Goal: Information Seeking & Learning: Compare options

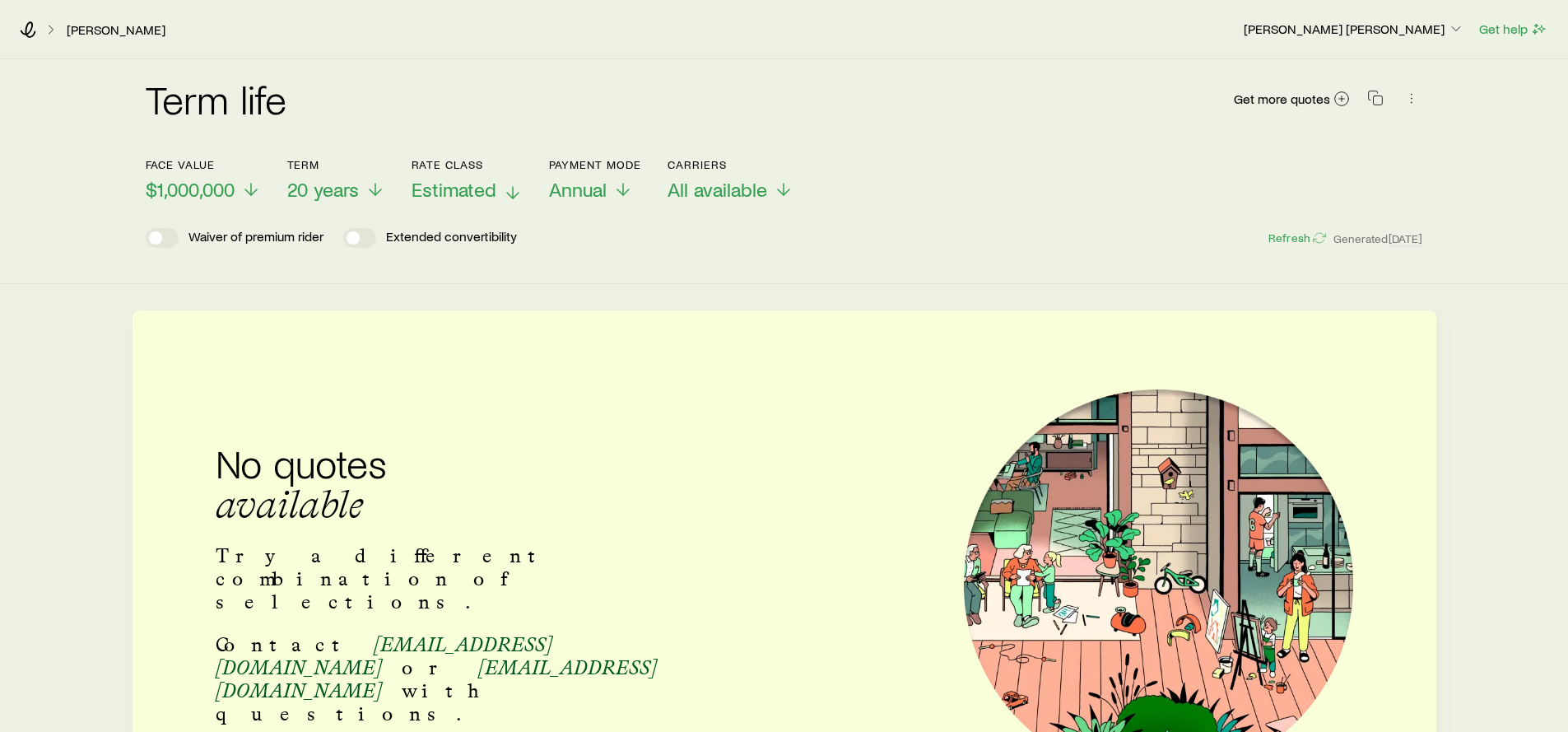
click at [498, 188] on p "Estimated" at bounding box center [467, 189] width 111 height 23
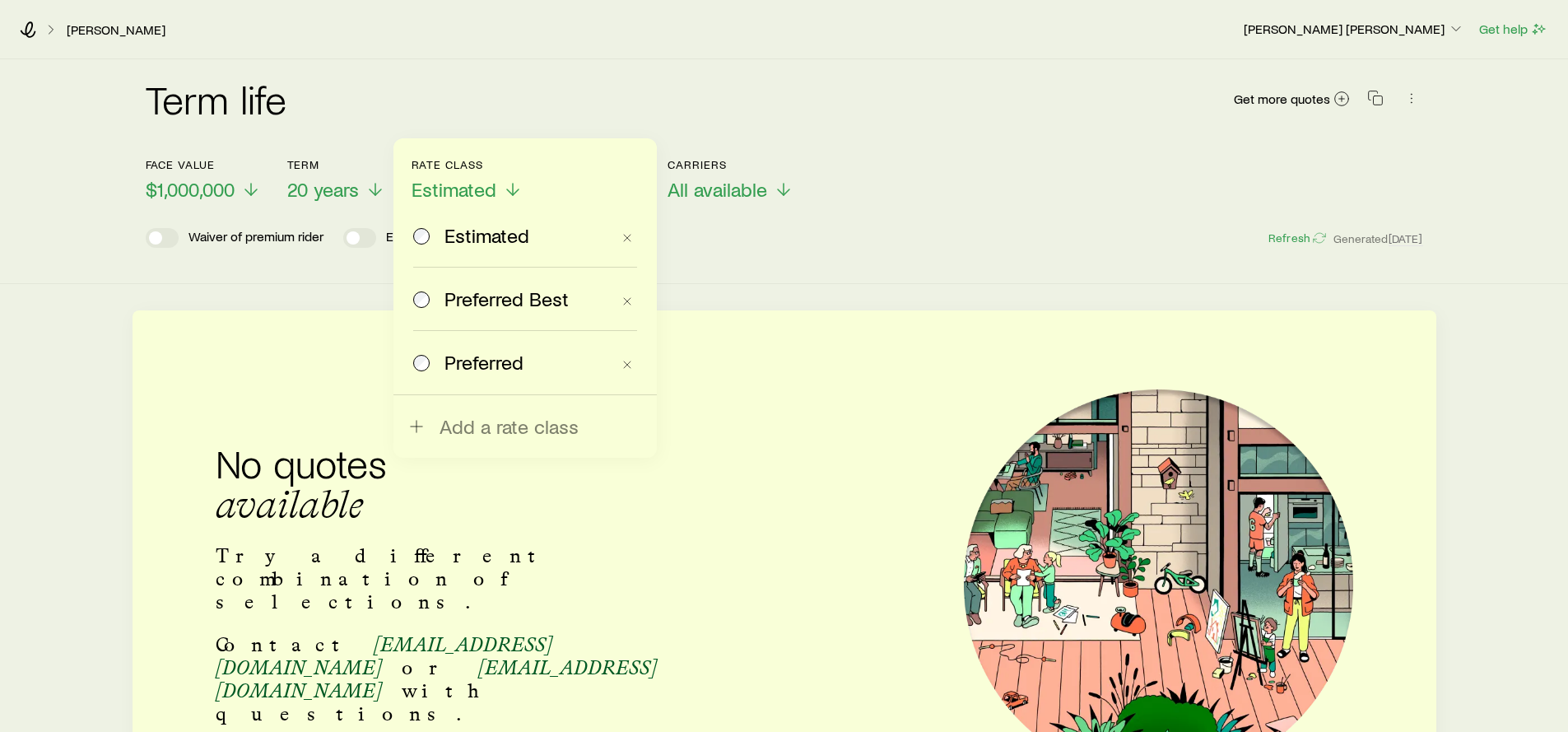
click at [528, 298] on span "Preferred Best" at bounding box center [506, 299] width 124 height 23
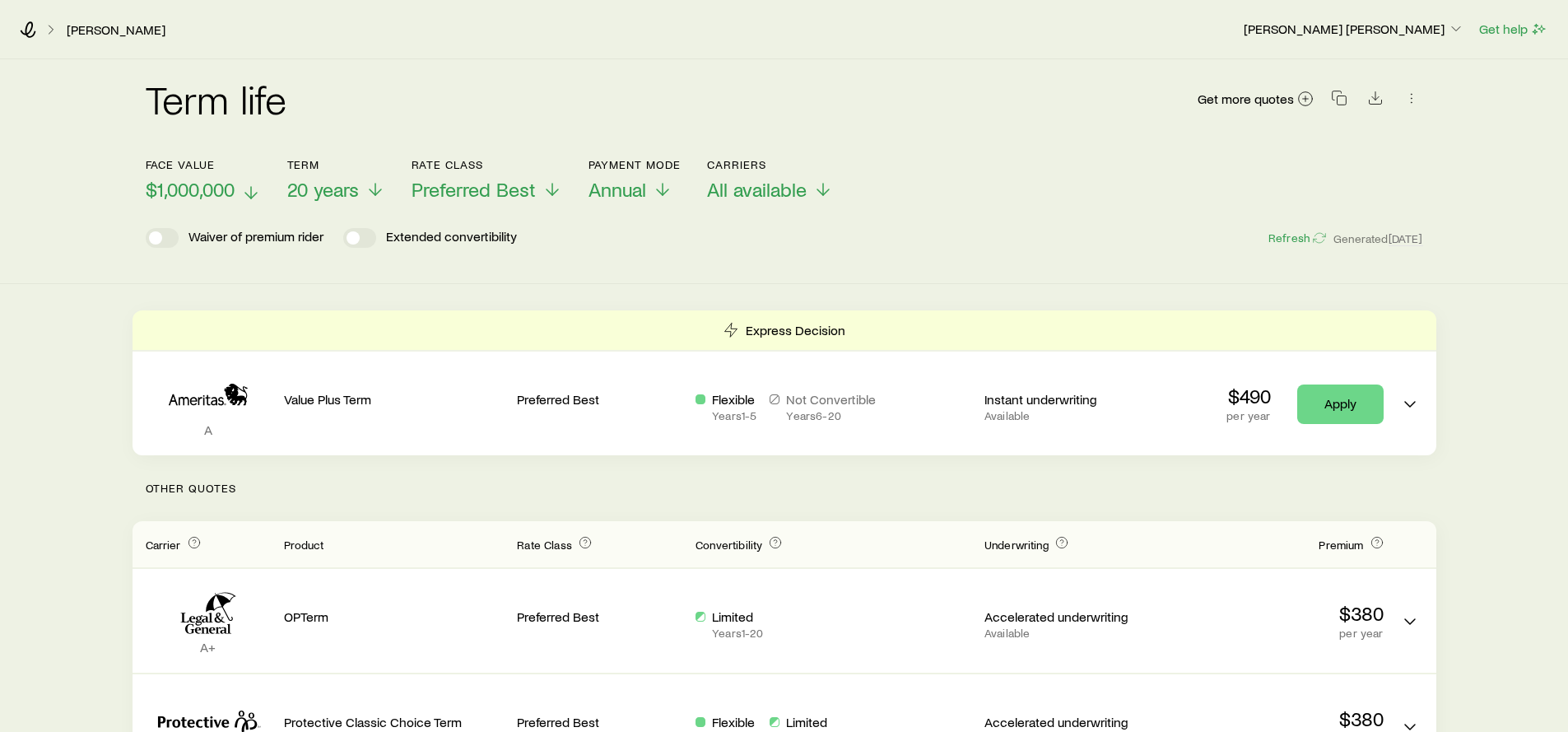
click at [223, 191] on span "$1,000,000" at bounding box center [190, 189] width 89 height 23
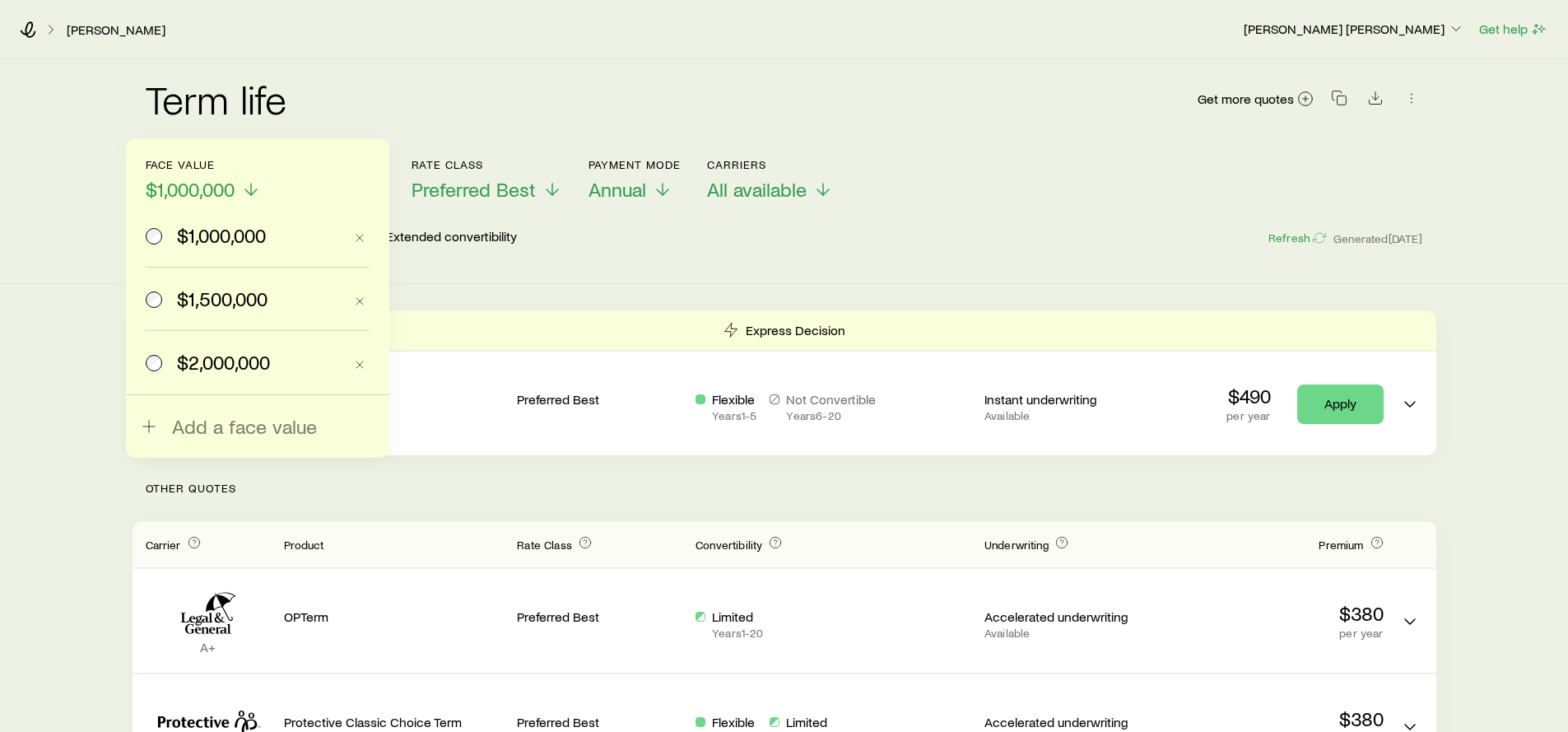
click at [227, 299] on span "$1,500,000" at bounding box center [221, 299] width 90 height 23
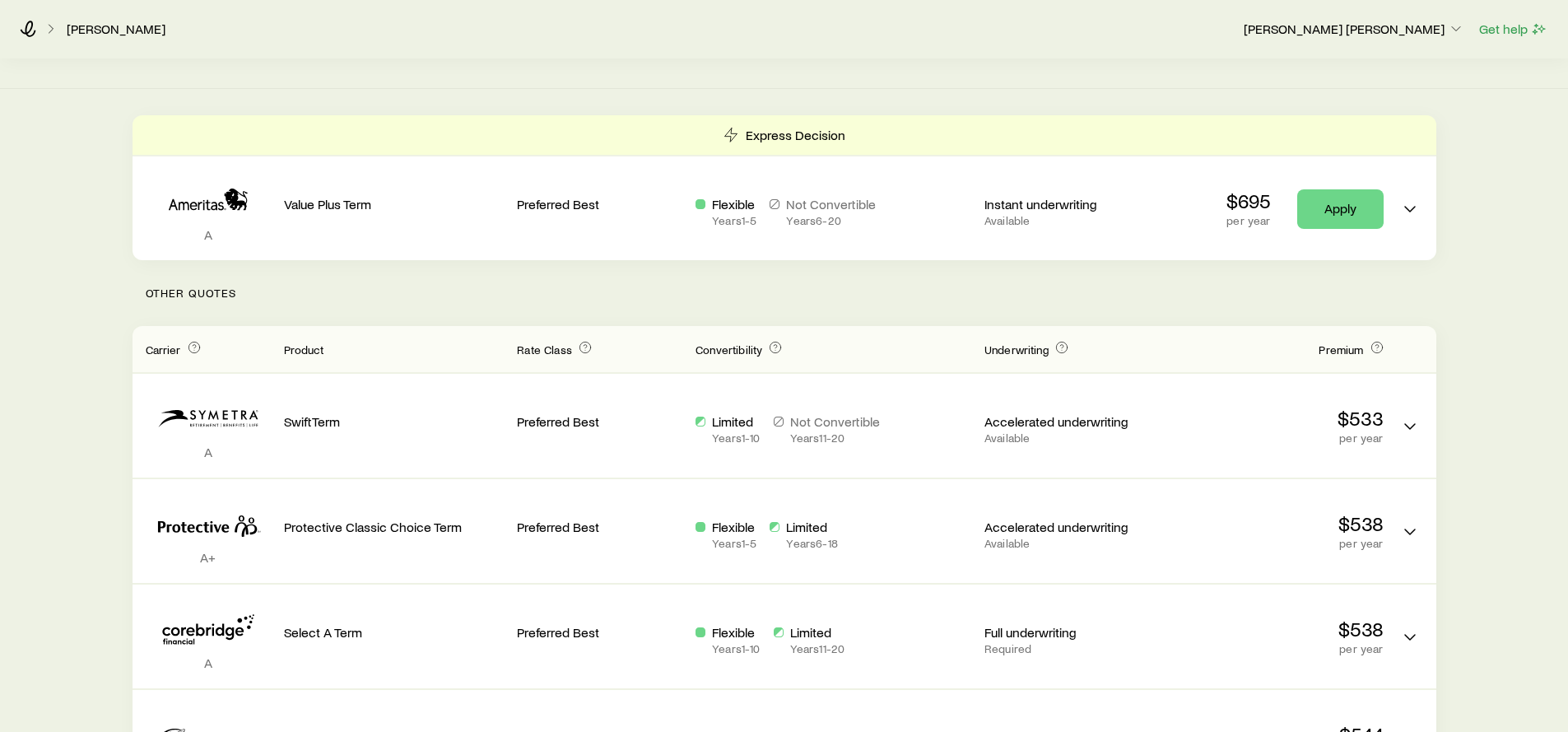
scroll to position [337, 0]
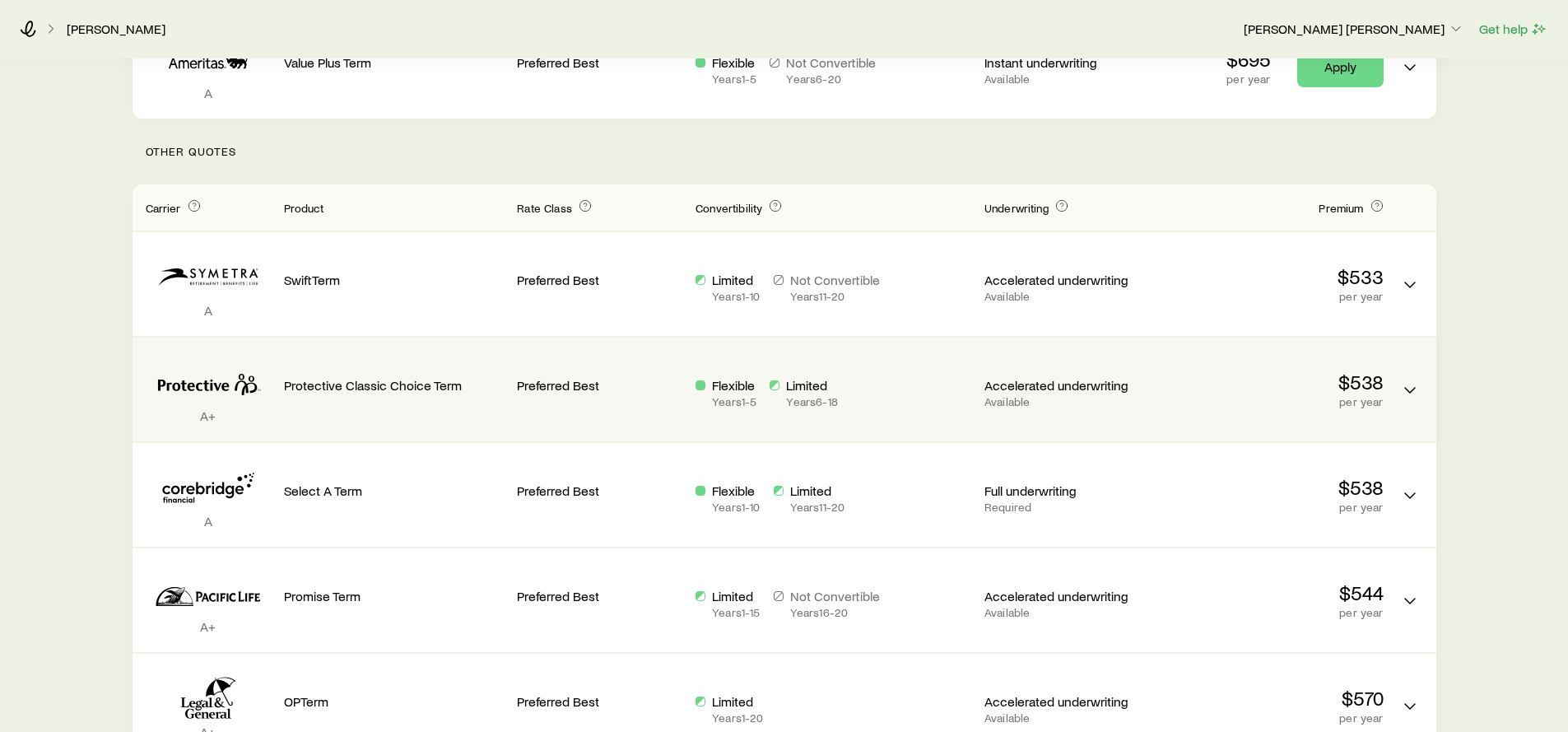
click at [660, 389] on p "Preferred Best" at bounding box center [600, 385] width 166 height 17
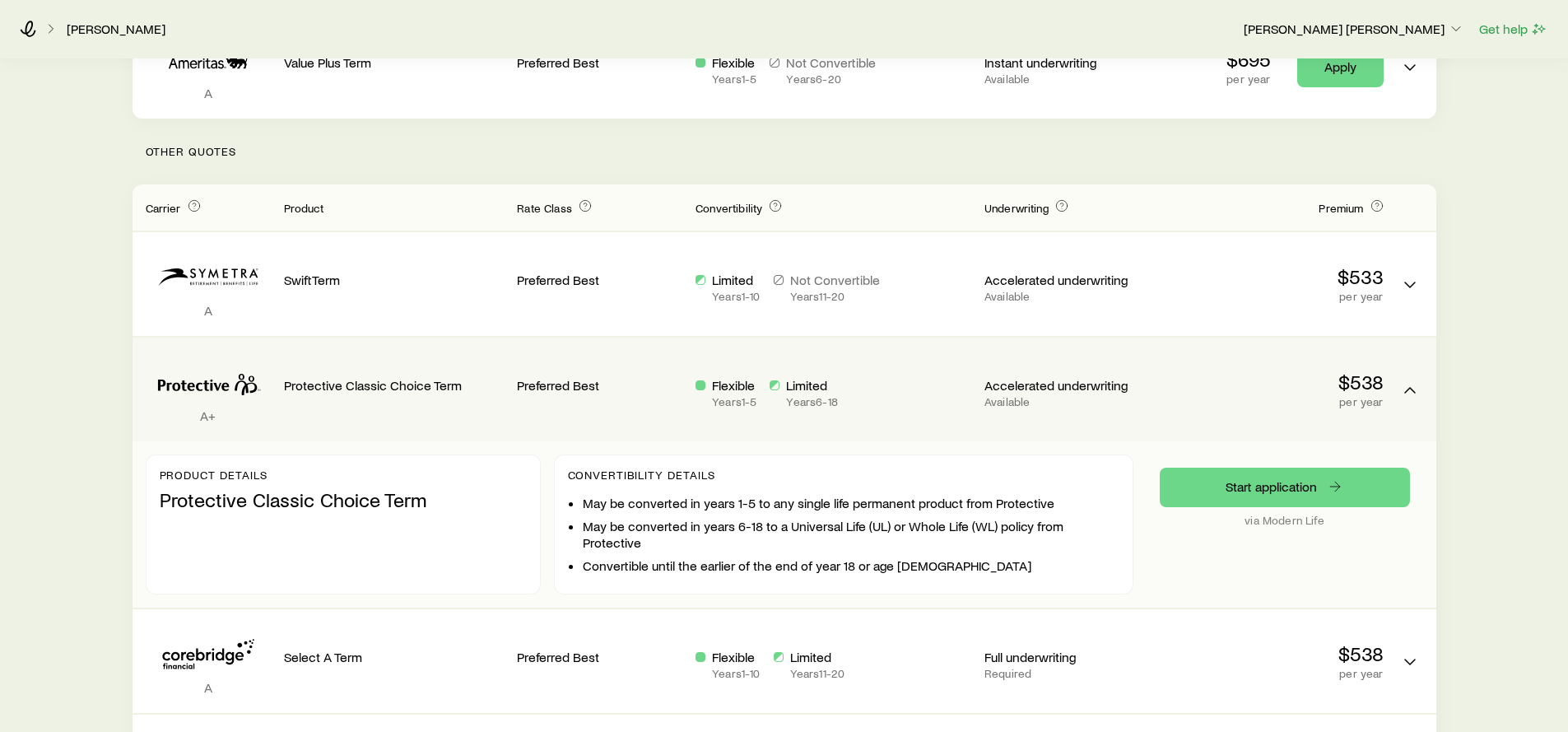
click at [661, 392] on p "Preferred Best" at bounding box center [600, 385] width 166 height 17
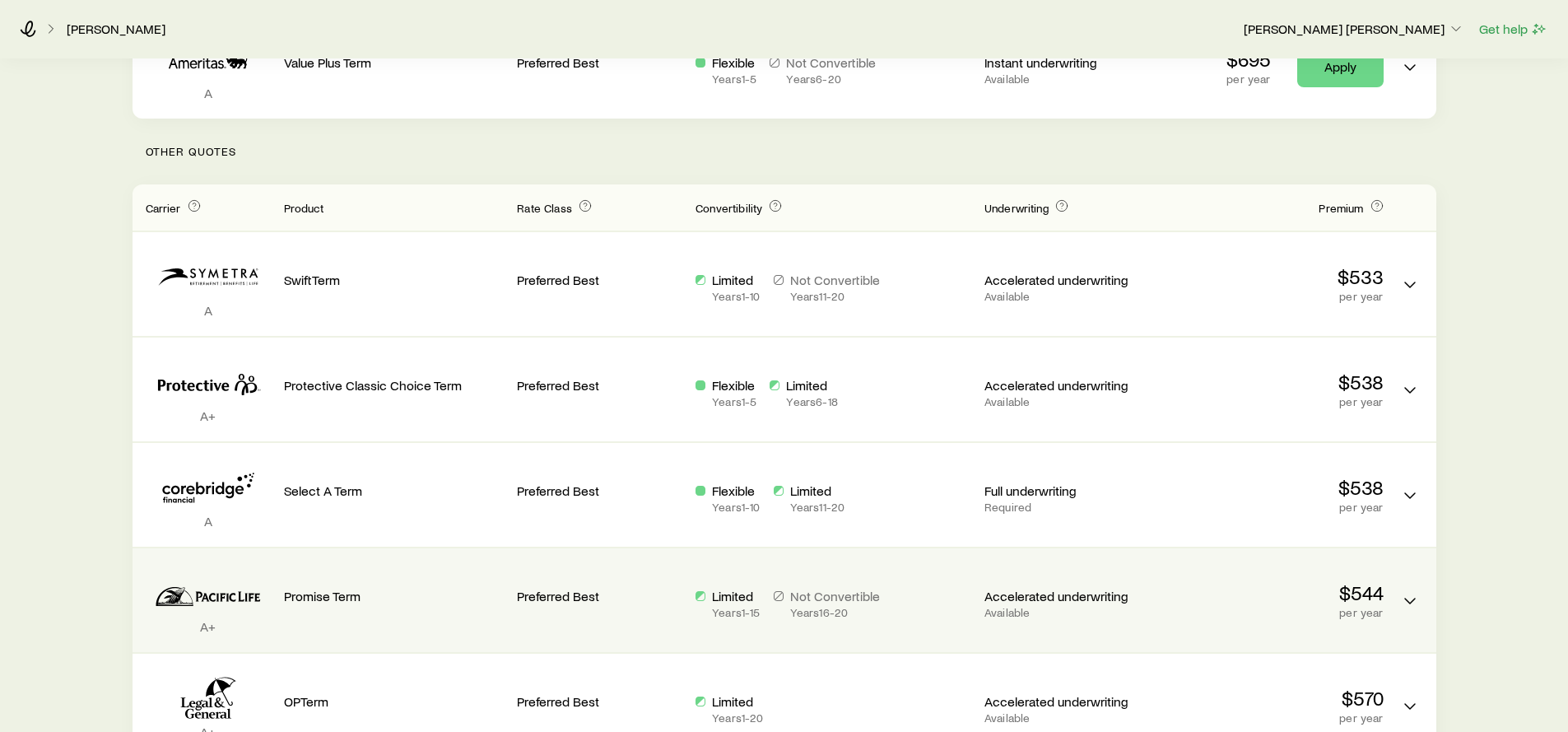
click at [663, 606] on div "Preferred Best" at bounding box center [600, 593] width 166 height 64
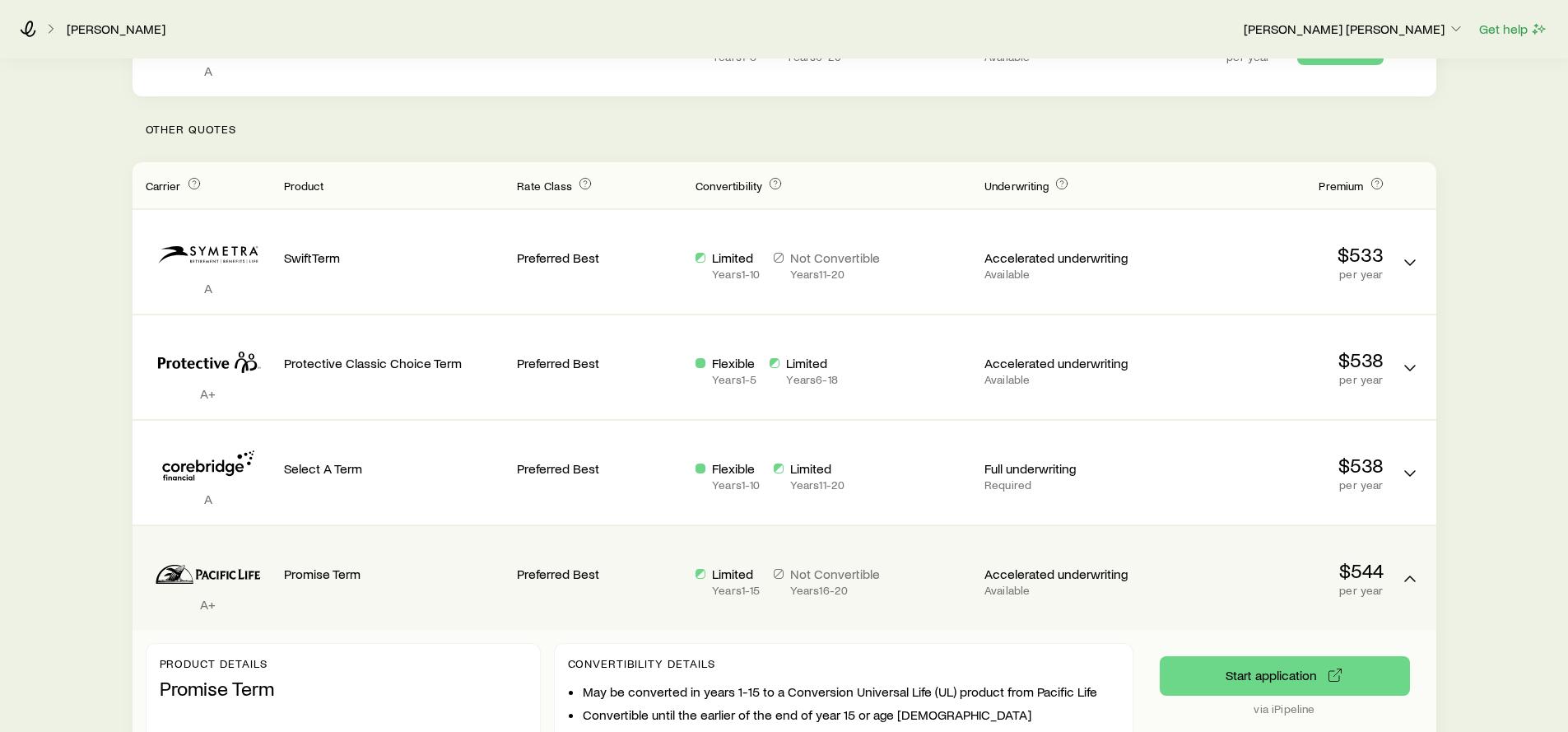
scroll to position [385, 0]
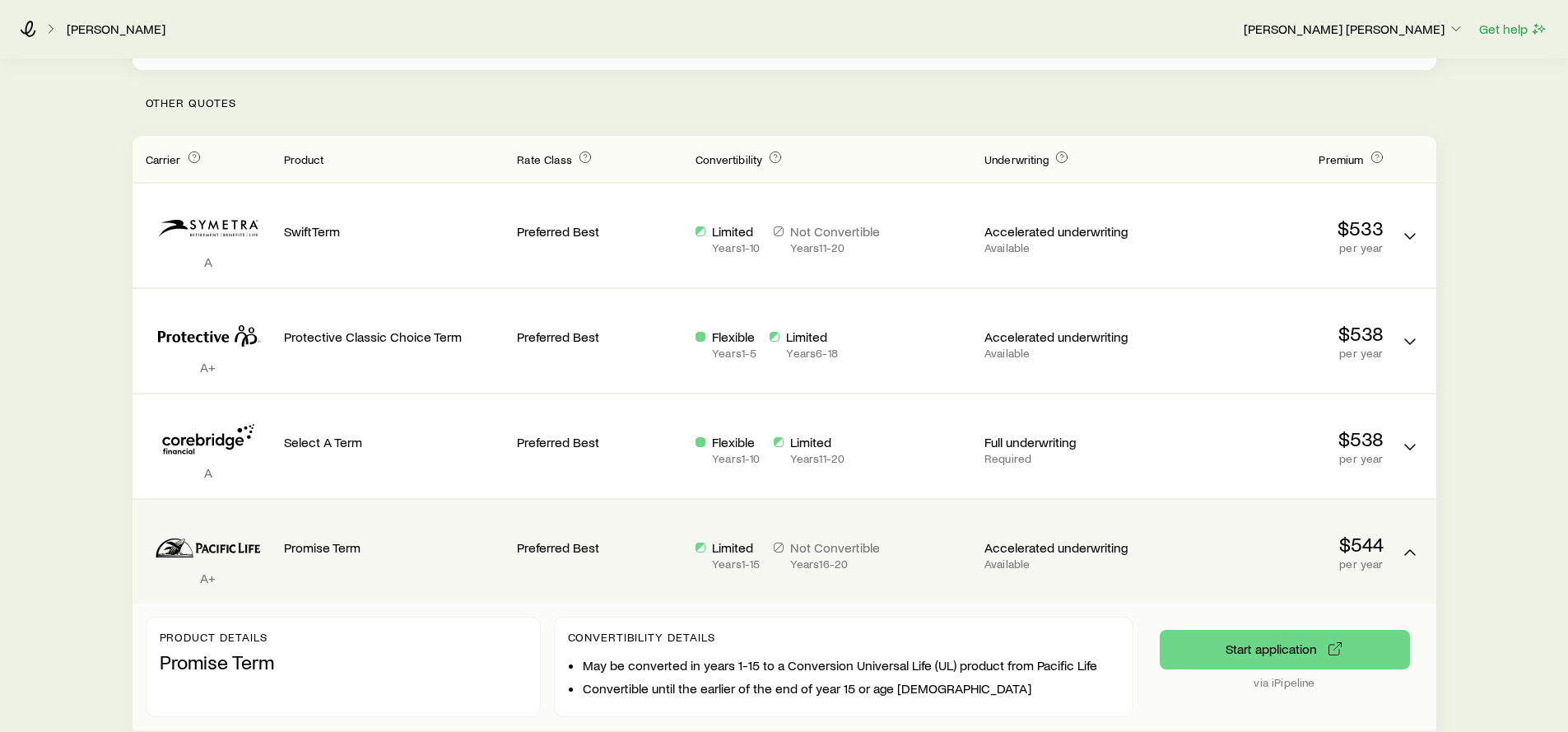
click at [589, 560] on div "Preferred Best" at bounding box center [600, 545] width 166 height 64
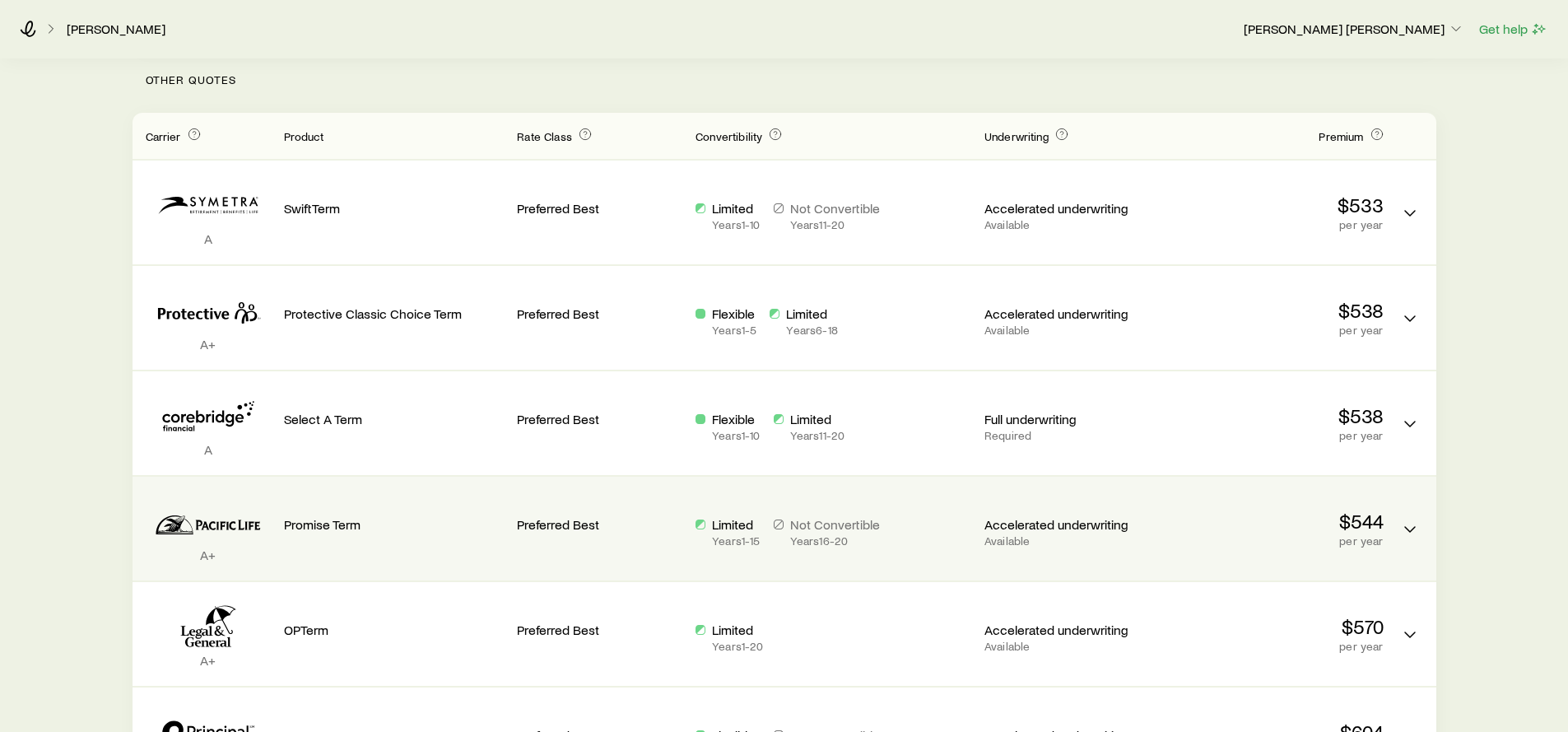
scroll to position [411, 0]
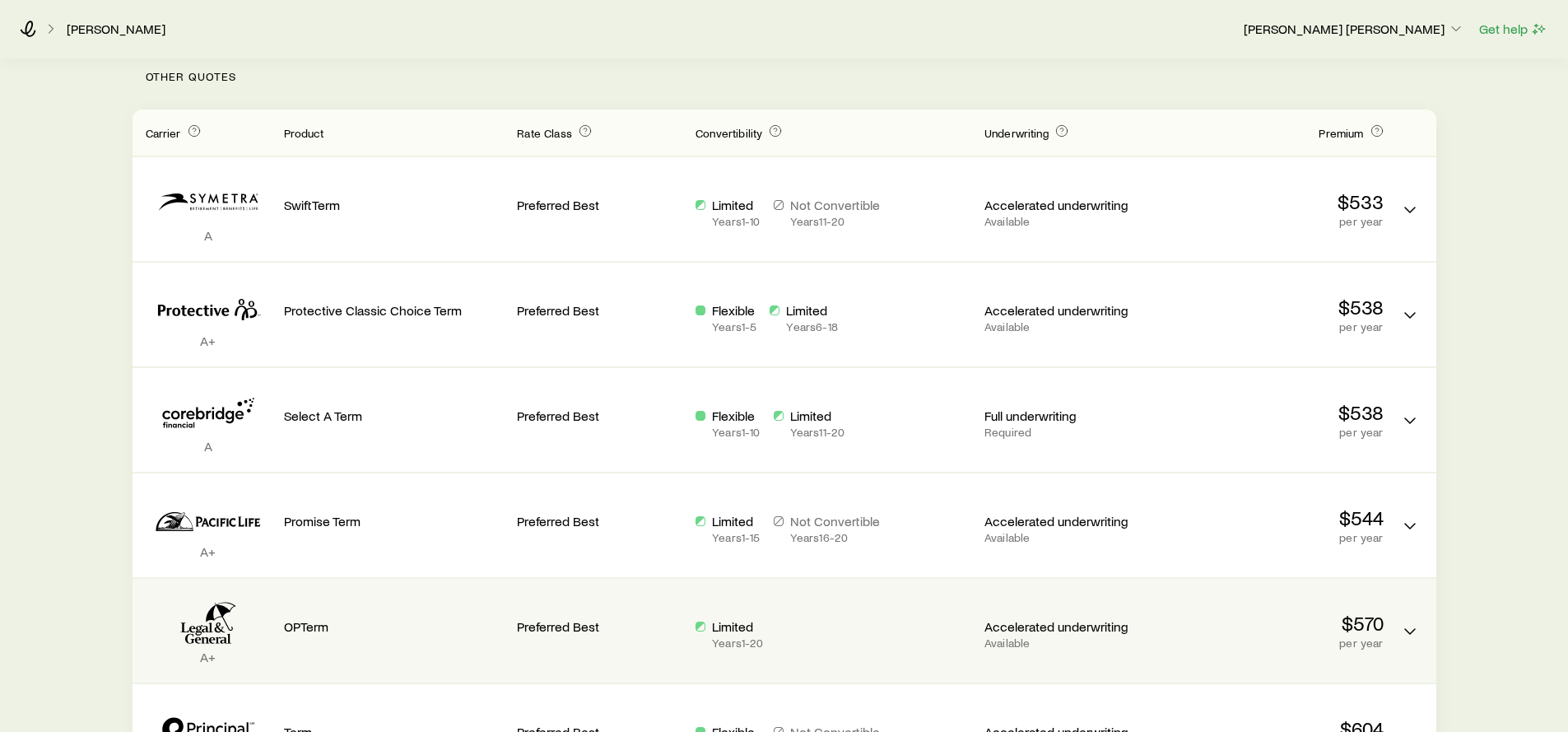
click at [598, 647] on div "Preferred Best" at bounding box center [600, 623] width 166 height 64
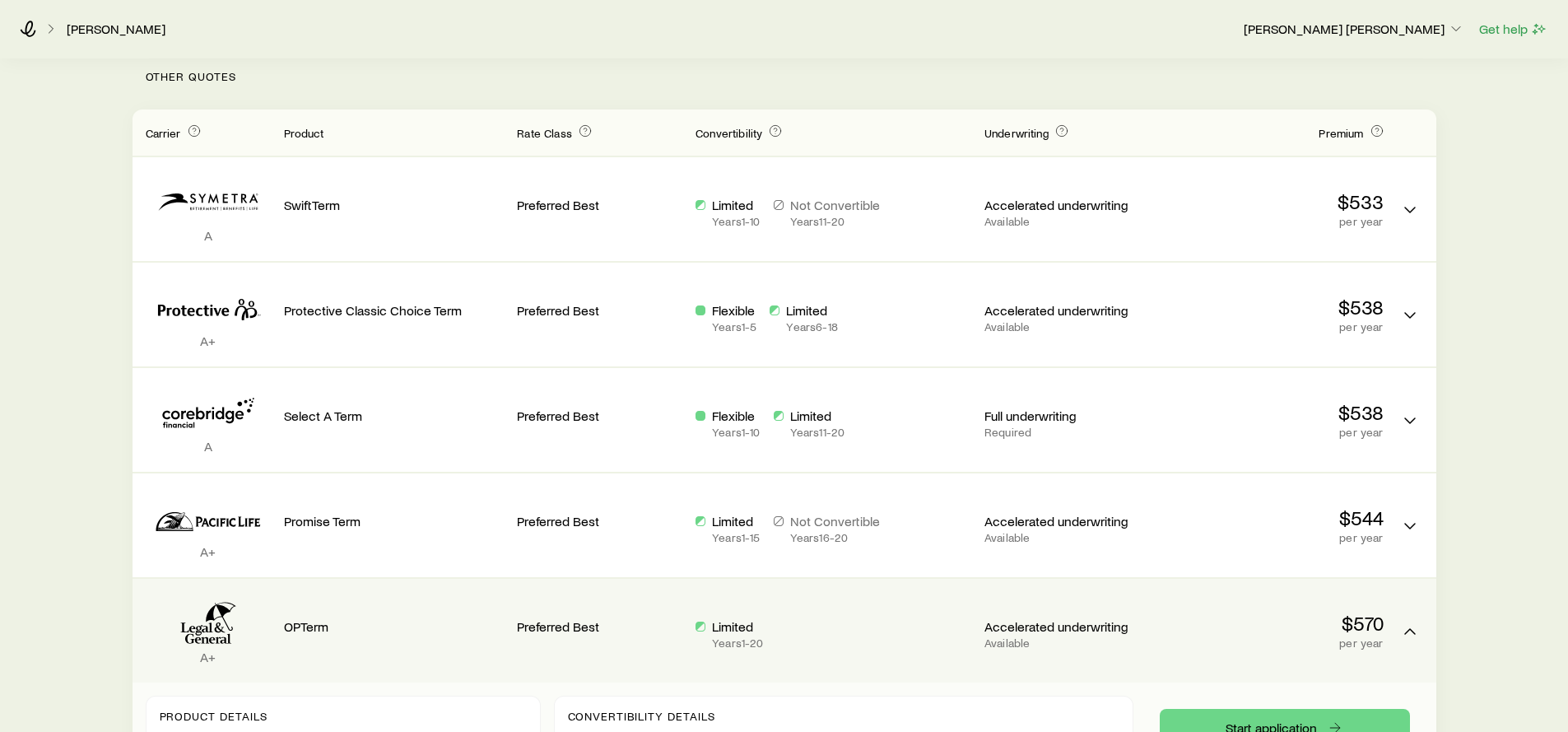
scroll to position [535, 0]
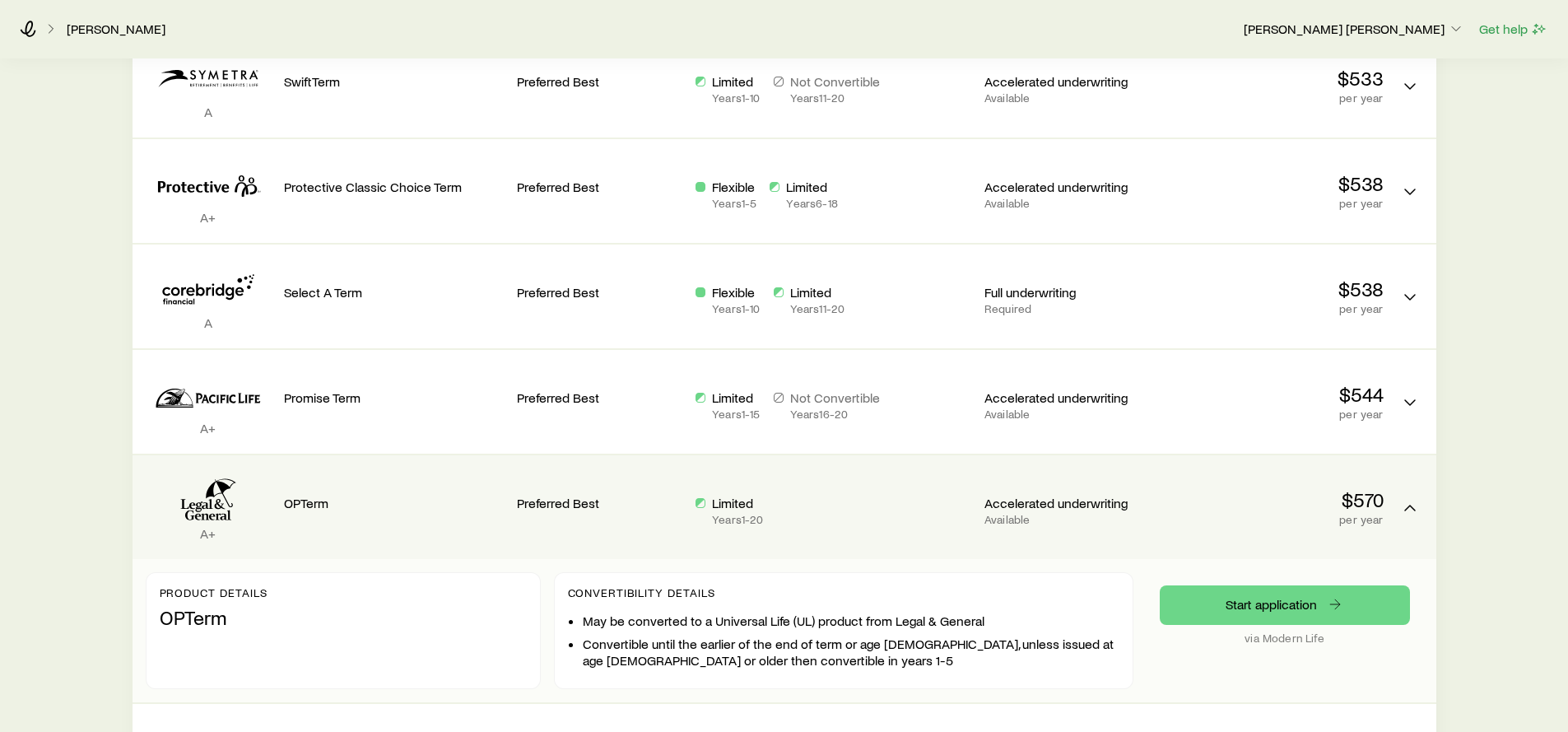
click at [567, 540] on div "Preferred Best" at bounding box center [600, 507] width 166 height 77
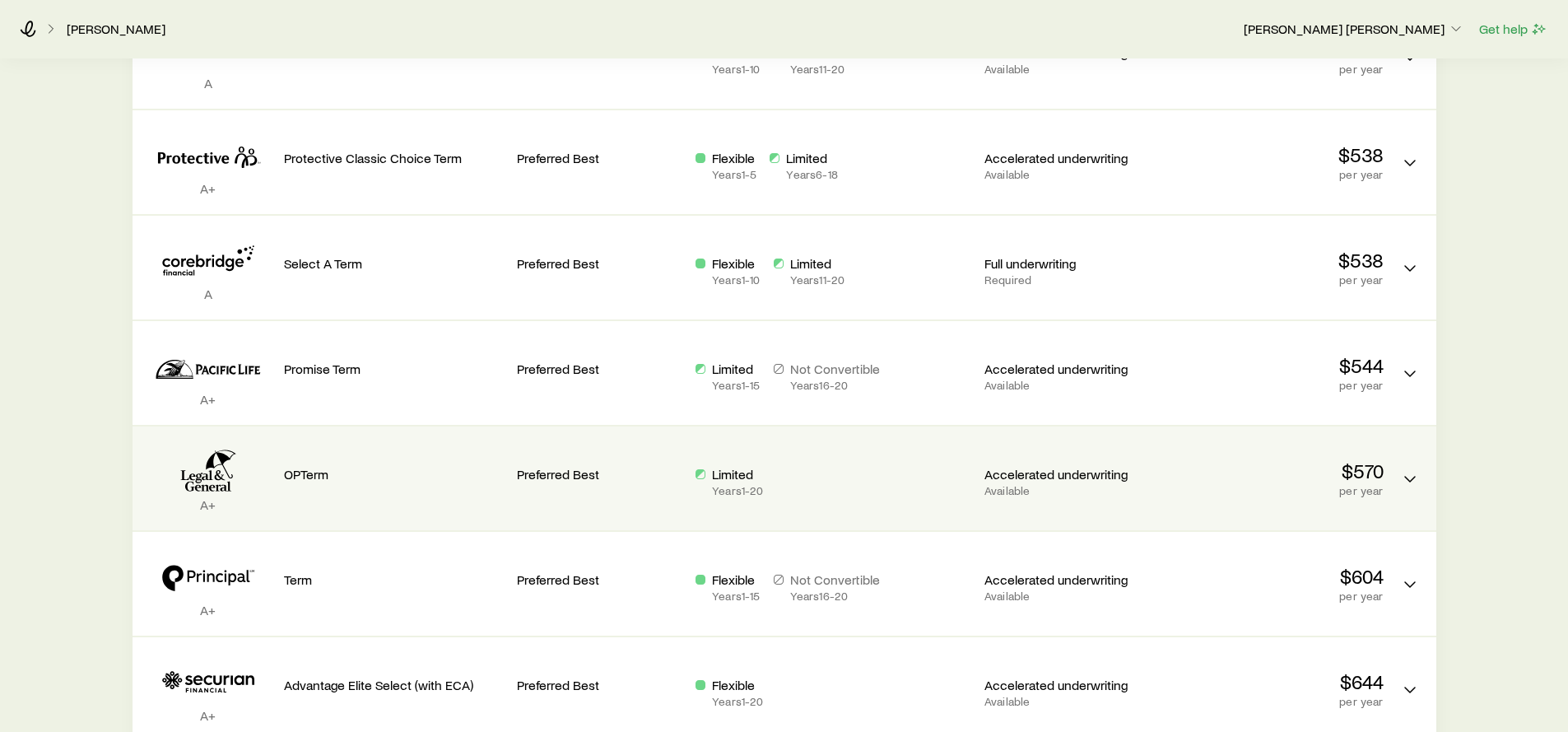
scroll to position [647, 0]
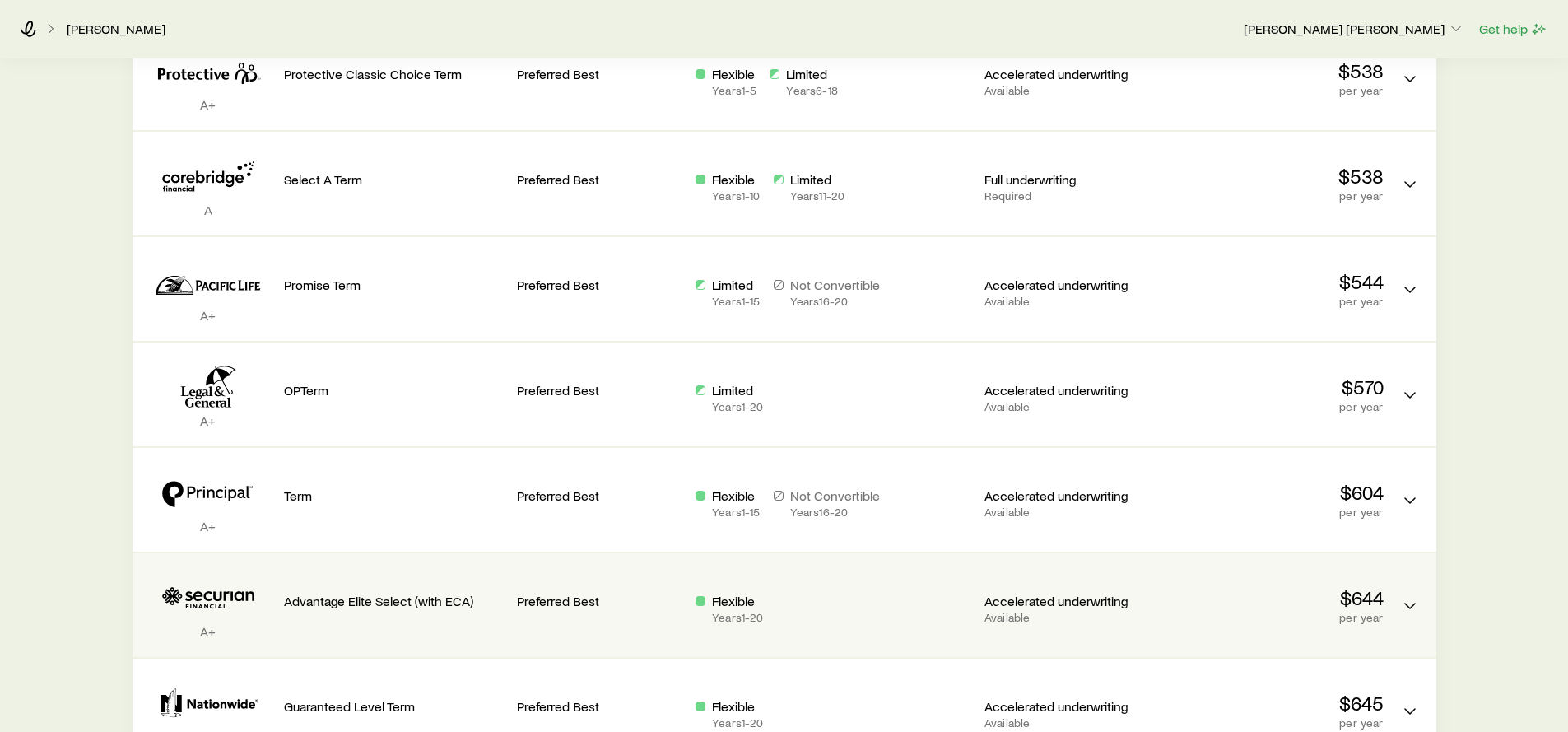
click at [616, 614] on div "Preferred Best" at bounding box center [600, 598] width 166 height 64
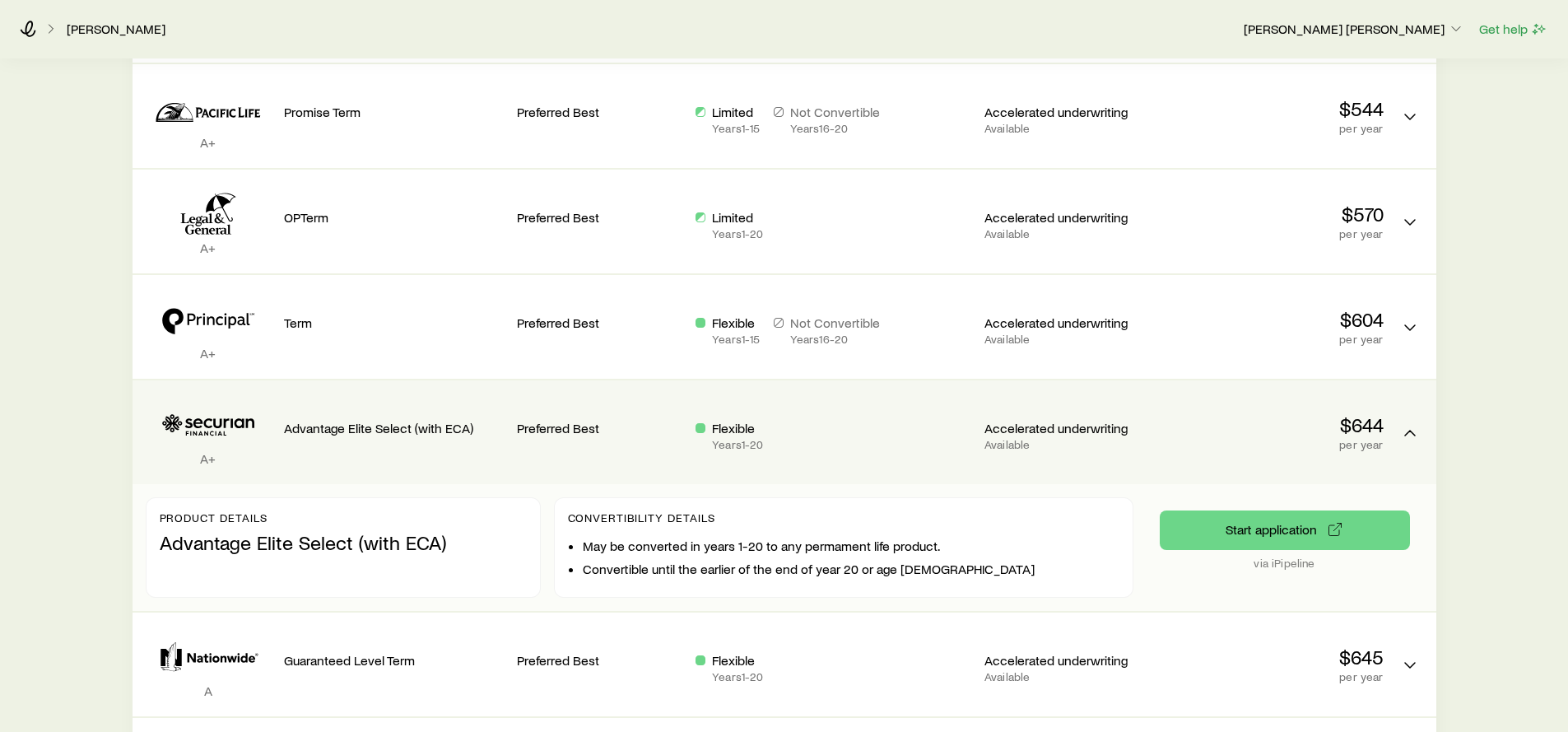
scroll to position [841, 0]
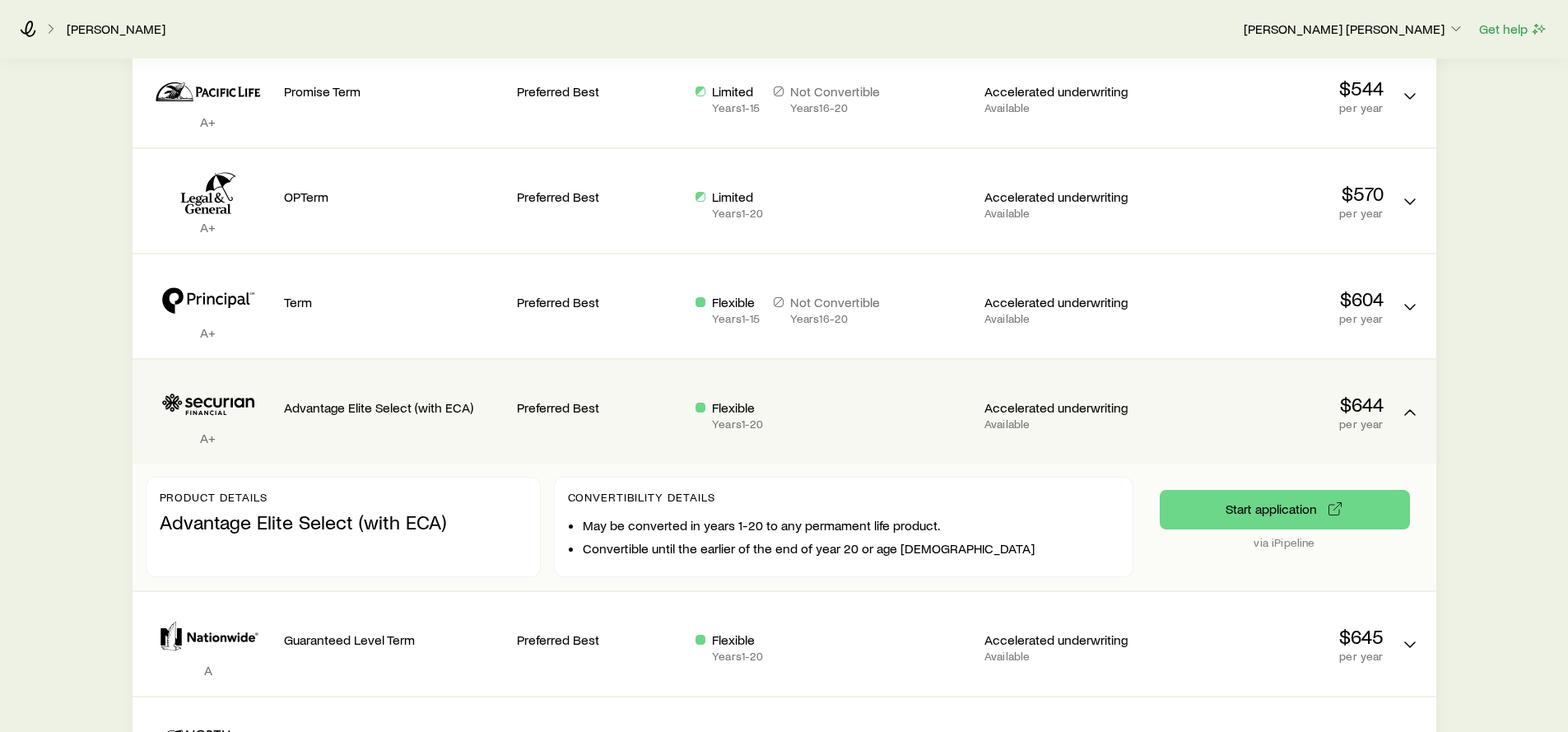
click at [636, 439] on div "Preferred Best" at bounding box center [600, 411] width 166 height 77
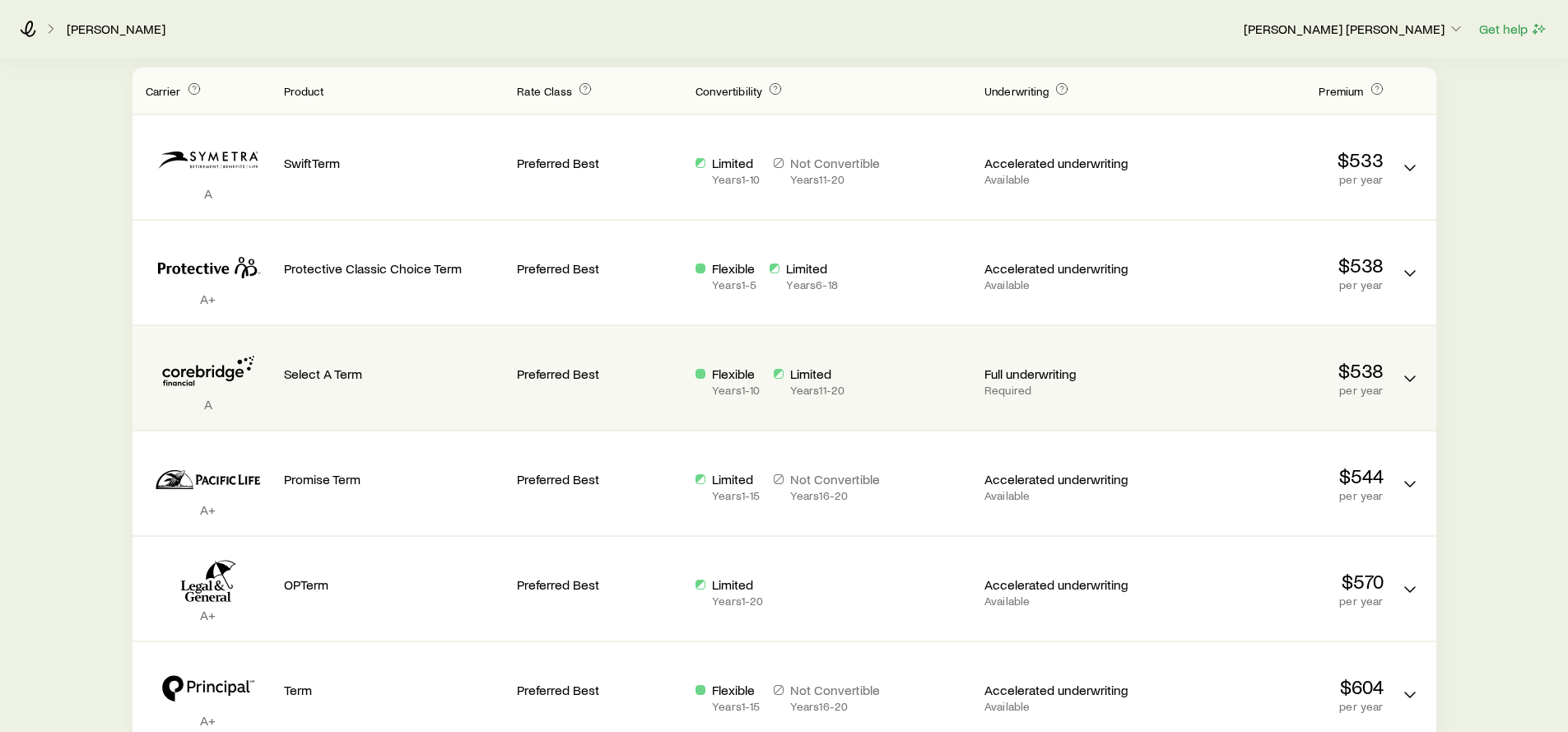
scroll to position [621, 0]
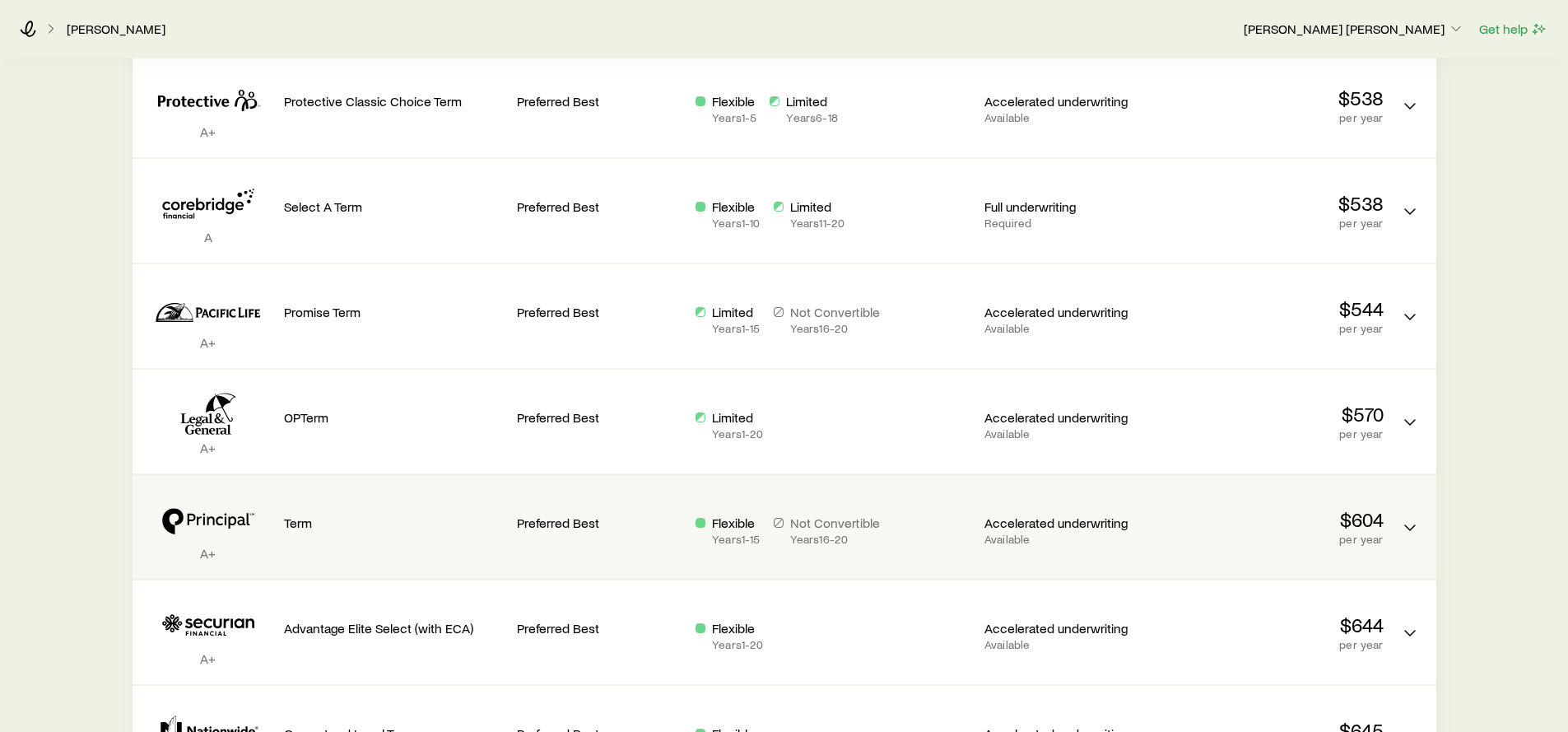
click at [659, 543] on div "Preferred Best" at bounding box center [600, 520] width 166 height 64
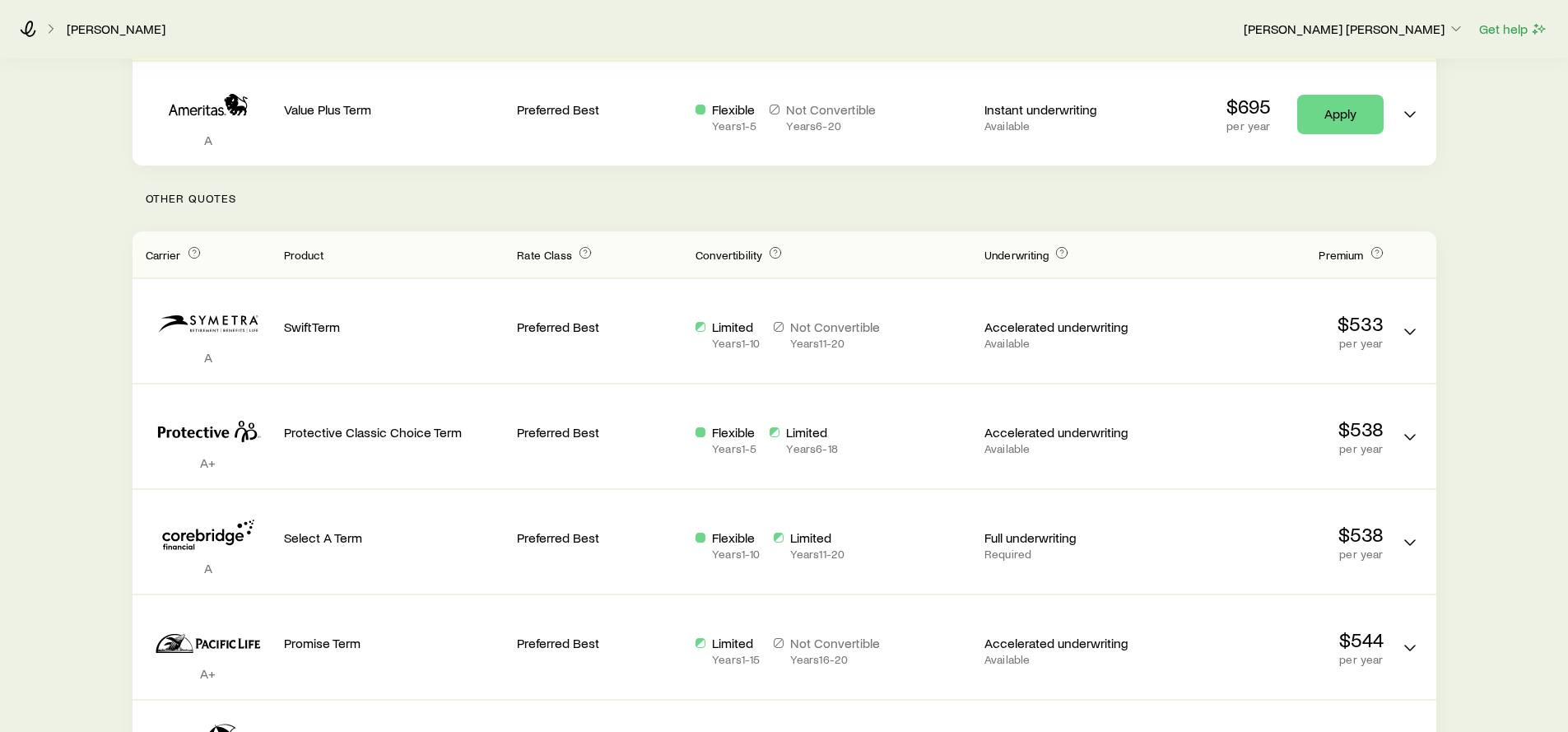
scroll to position [0, 0]
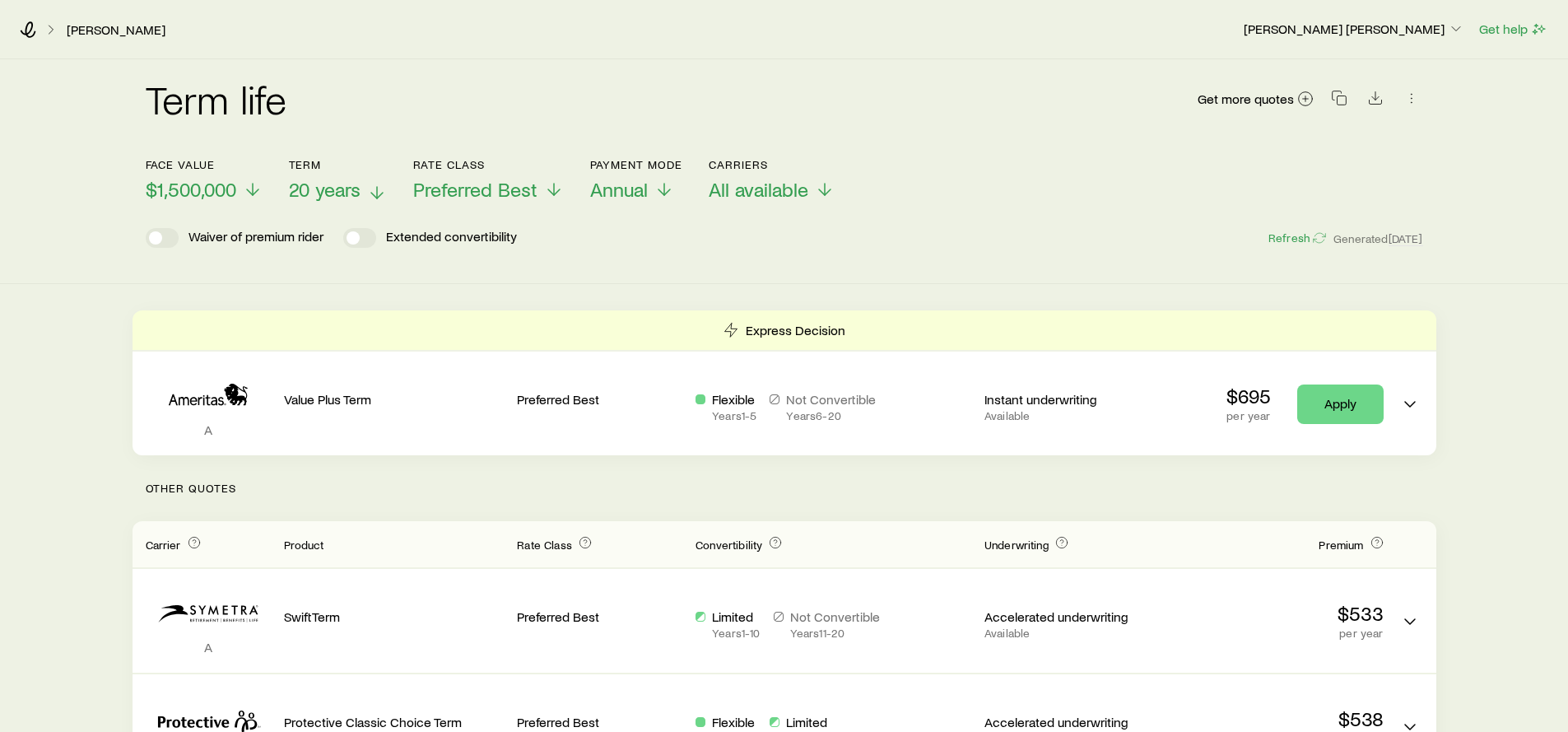
click at [373, 182] on icon at bounding box center [377, 192] width 20 height 20
click at [685, 222] on header "Face value $1,500,000 Term 20 years Rate Class Preferred Best Payment Mode Annu…" at bounding box center [784, 207] width 1277 height 99
click at [351, 186] on span "20 years" at bounding box center [325, 189] width 71 height 23
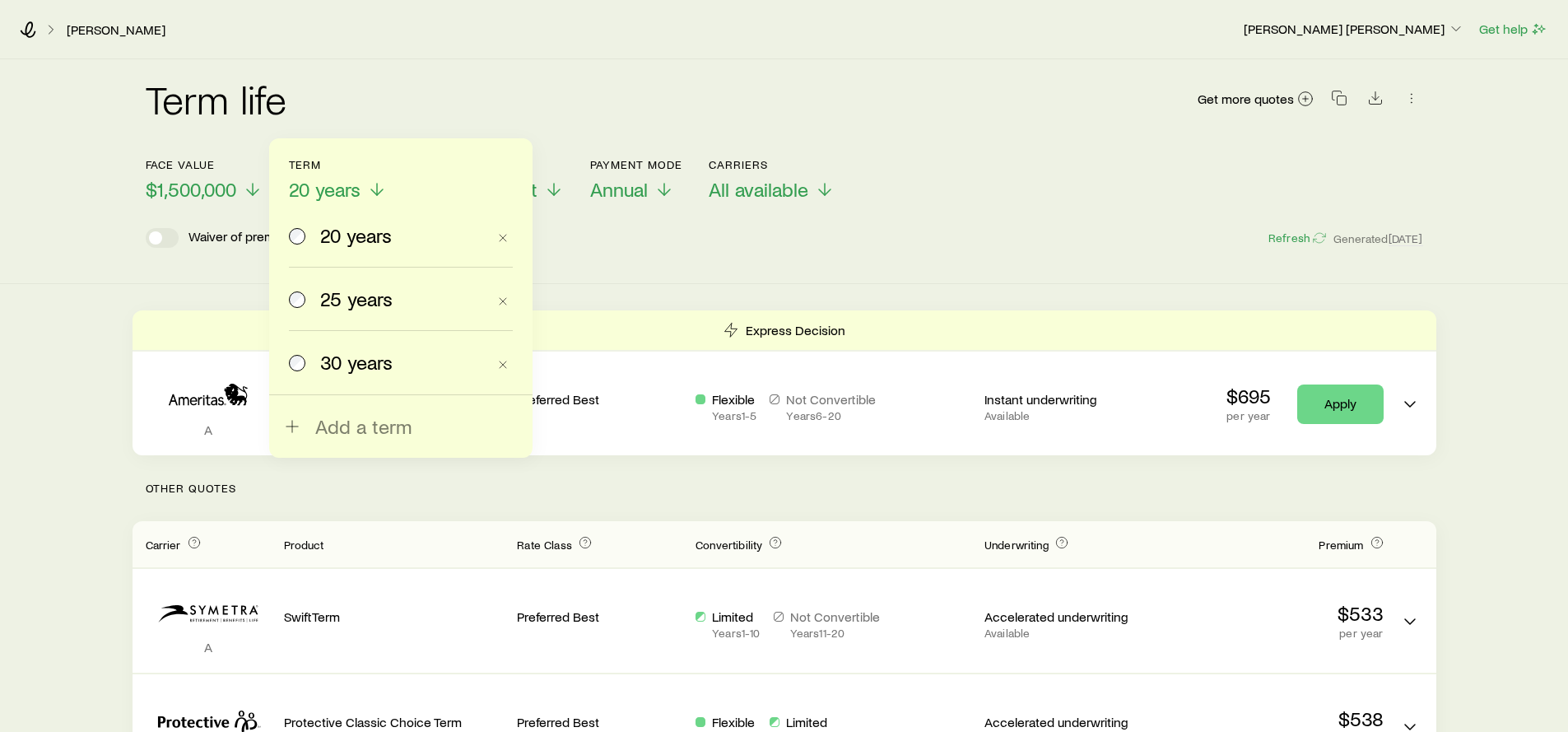
click at [342, 291] on span "25 years" at bounding box center [356, 299] width 72 height 23
